Goal: Information Seeking & Learning: Learn about a topic

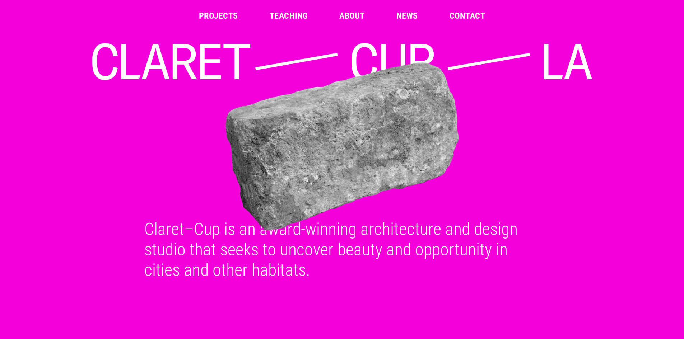
click at [310, 139] on img at bounding box center [343, 147] width 506 height 170
click at [301, 178] on img at bounding box center [343, 146] width 506 height 170
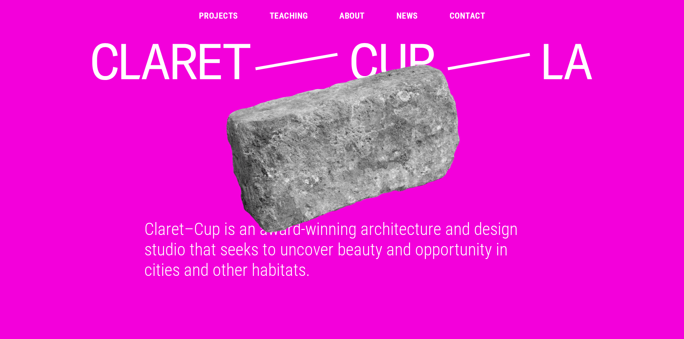
click at [229, 15] on link "Projects" at bounding box center [218, 15] width 39 height 9
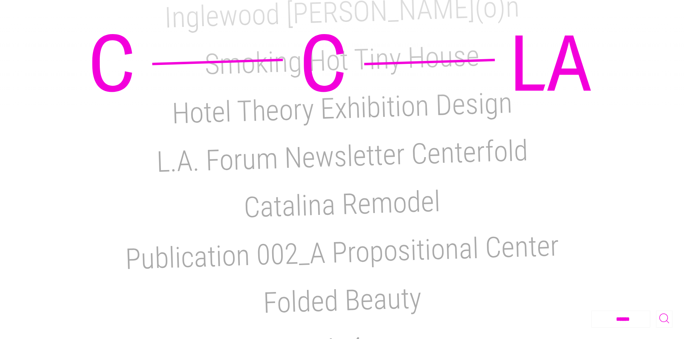
scroll to position [467, 0]
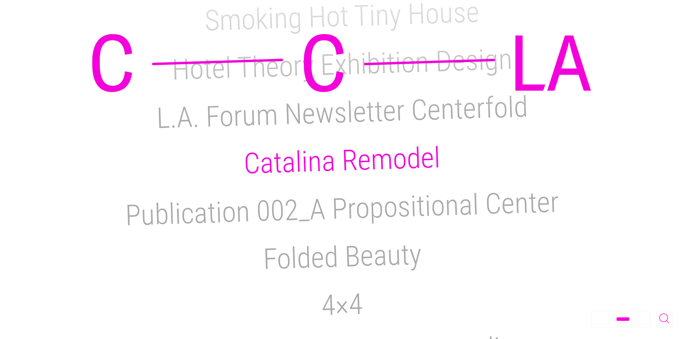
click at [349, 143] on h2 "Catalina Remodel" at bounding box center [343, 161] width 198 height 40
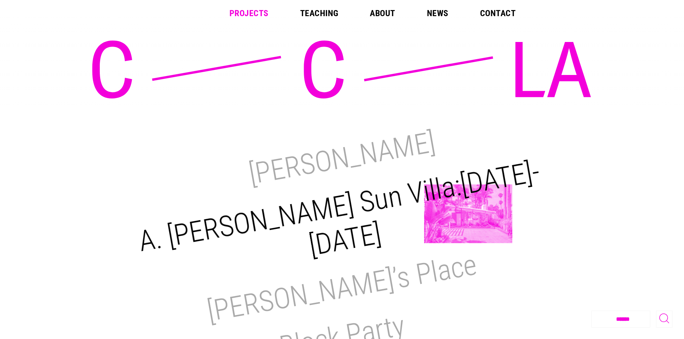
scroll to position [0, 0]
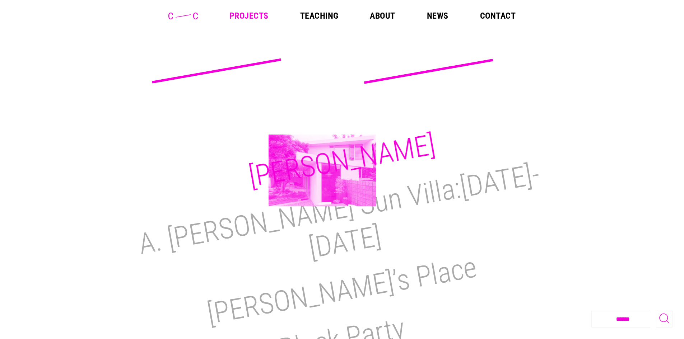
click at [323, 171] on h2 "[PERSON_NAME]" at bounding box center [341, 161] width 191 height 66
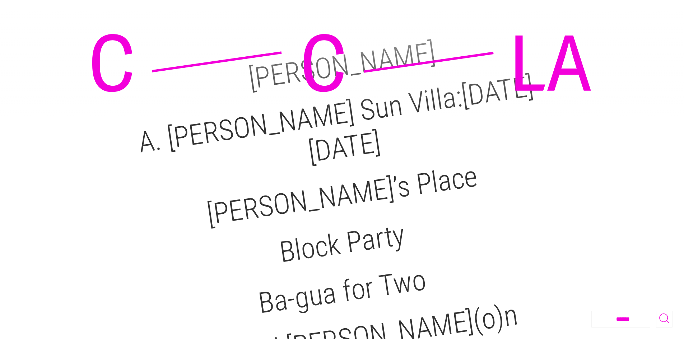
scroll to position [108, 0]
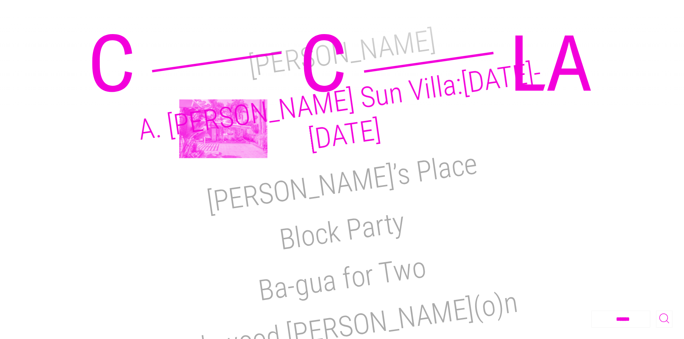
click at [223, 129] on h2 "A. [PERSON_NAME] Sun Villa:[DATE]-[DATE]" at bounding box center [339, 106] width 407 height 101
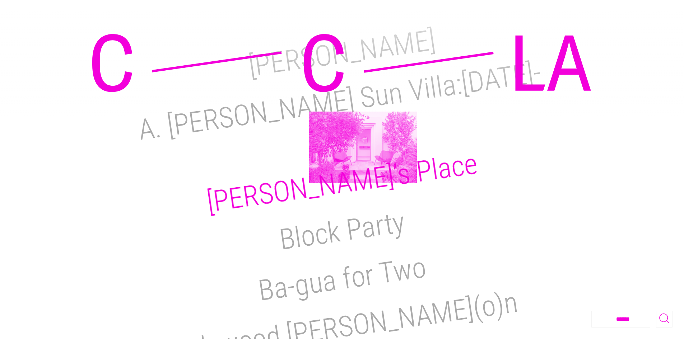
click at [363, 148] on h2 "[PERSON_NAME]’s Place" at bounding box center [342, 183] width 275 height 72
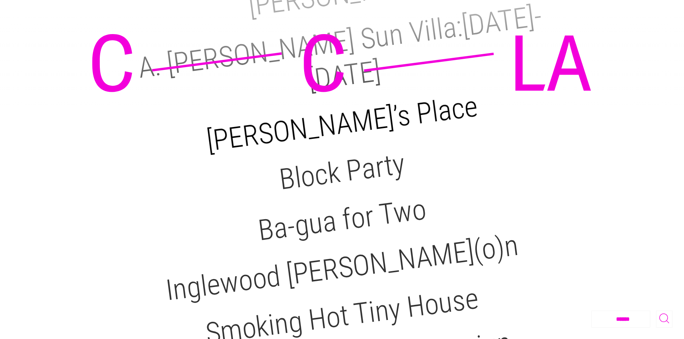
scroll to position [180, 0]
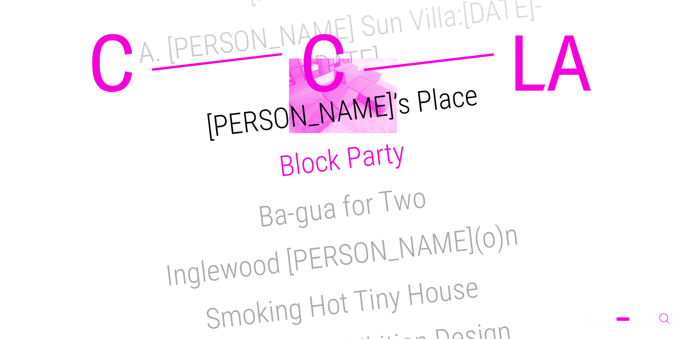
click at [343, 136] on h2 "Block Party" at bounding box center [342, 159] width 129 height 48
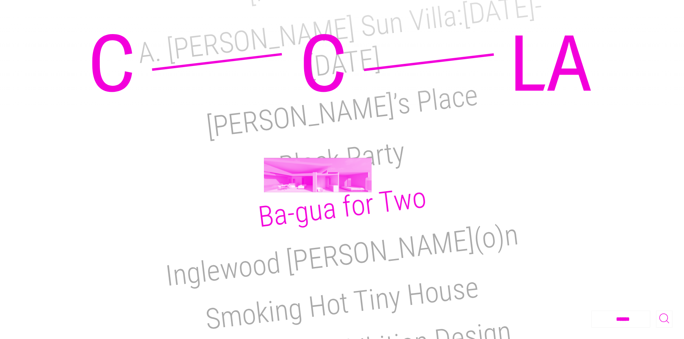
click at [318, 181] on h2 "Ba-gua for Two" at bounding box center [343, 208] width 172 height 54
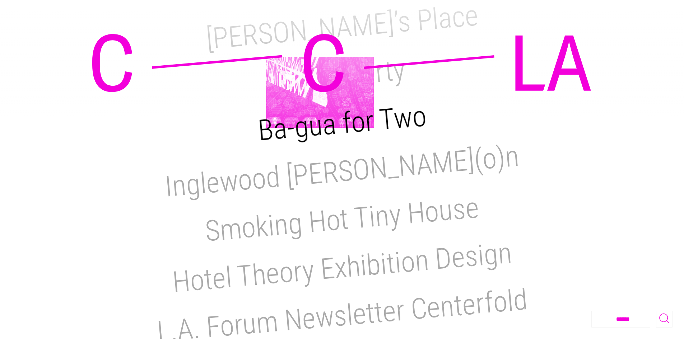
scroll to position [287, 0]
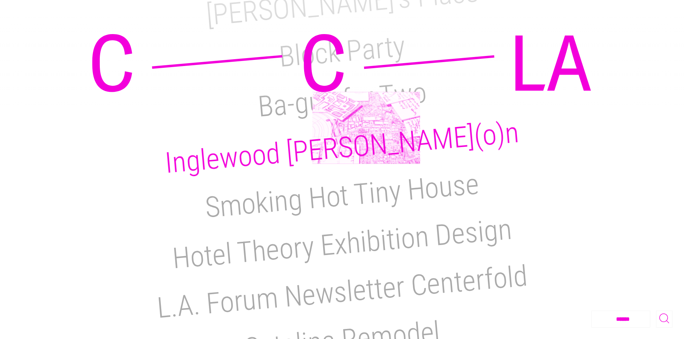
click at [371, 124] on h2 "Inglewood Salo(o)n" at bounding box center [342, 148] width 357 height 65
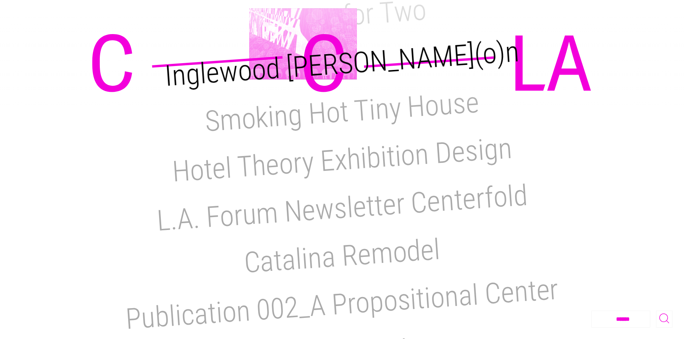
scroll to position [395, 0]
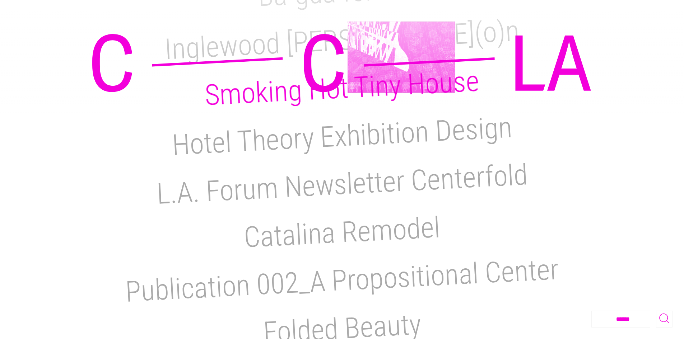
click at [402, 64] on h2 "Smoking Hot Tiny House" at bounding box center [342, 88] width 276 height 48
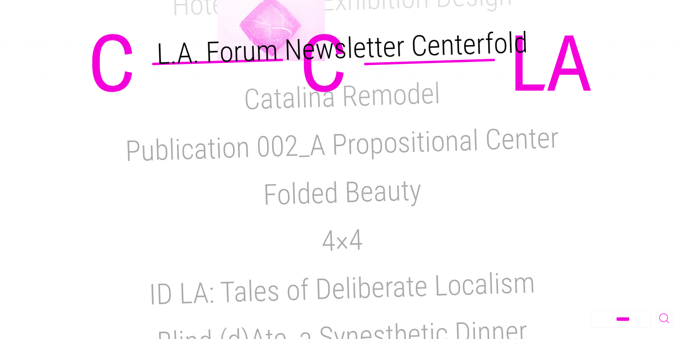
scroll to position [575, 0]
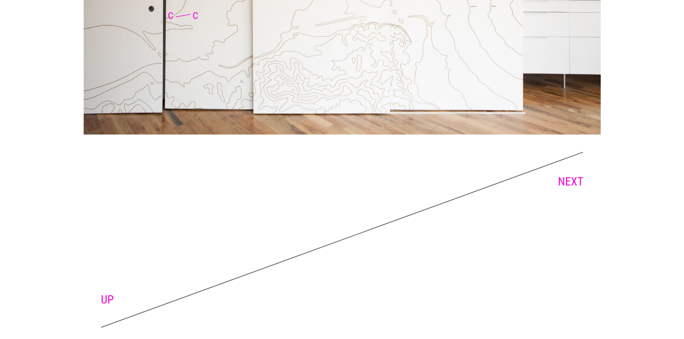
scroll to position [2116, 0]
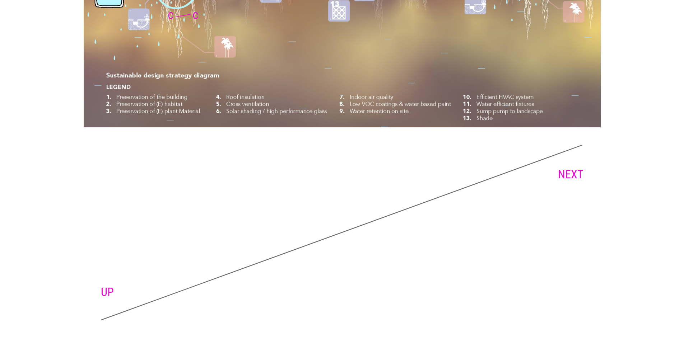
scroll to position [5396, 0]
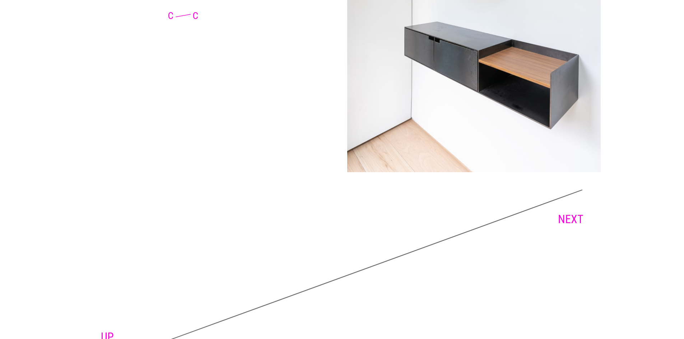
scroll to position [4274, 0]
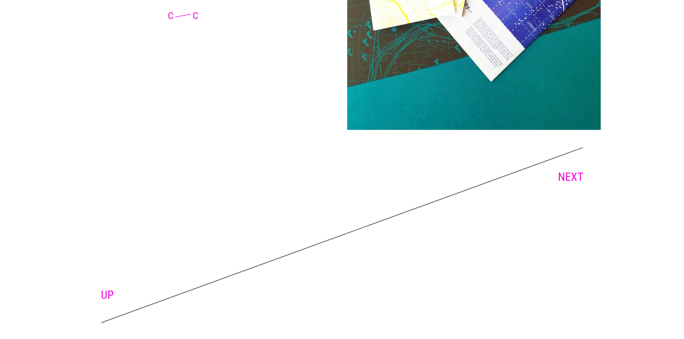
scroll to position [1594, 0]
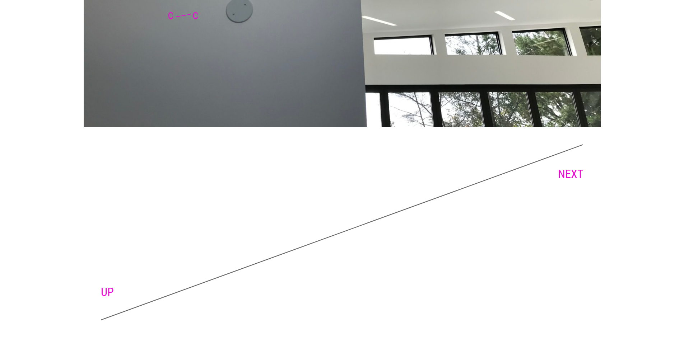
click at [320, 171] on icon at bounding box center [342, 232] width 483 height 176
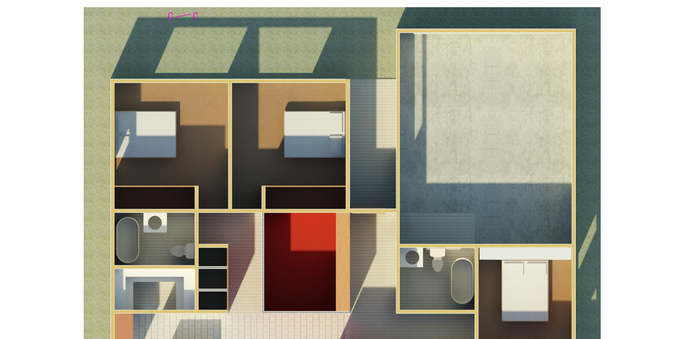
scroll to position [342, 0]
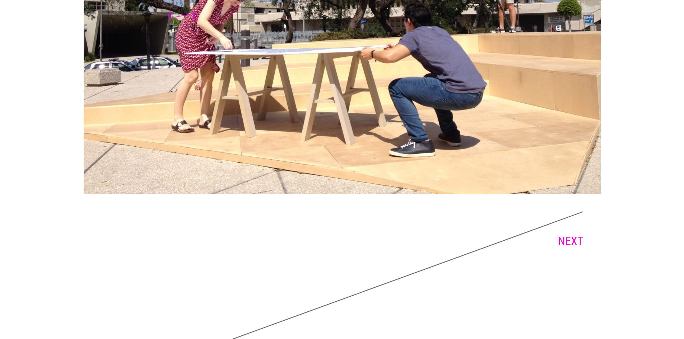
scroll to position [4594, 0]
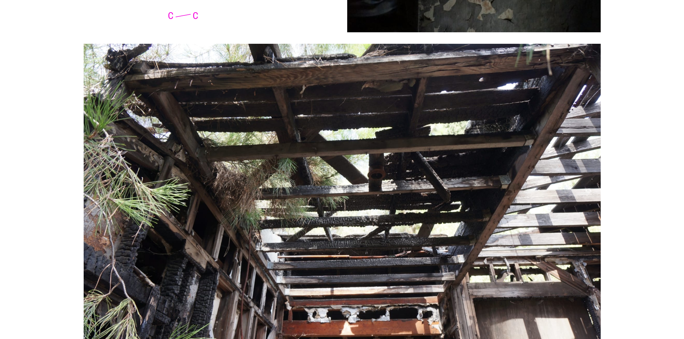
scroll to position [3756, 0]
